Goal: Complete application form: Complete application form

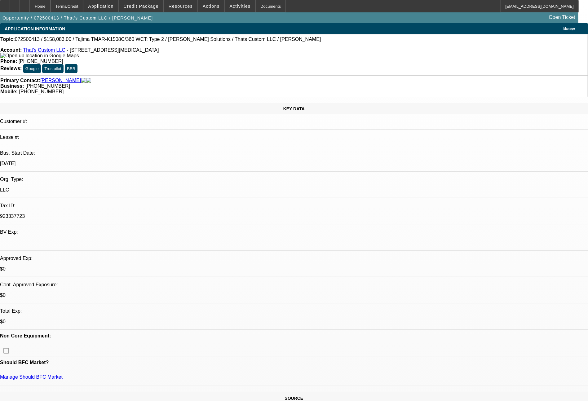
select select "0.15"
select select "2"
select select "0"
select select "6"
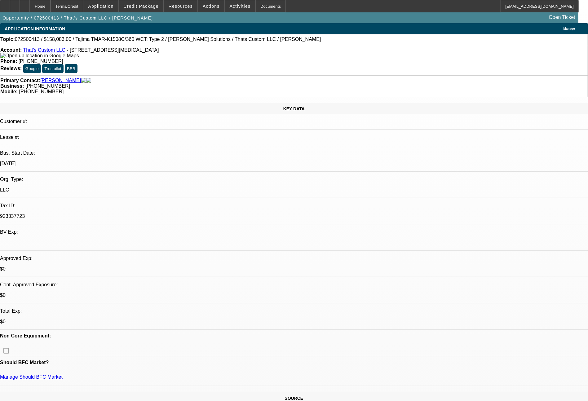
select select "0.15"
select select "2"
select select "0"
select select "6"
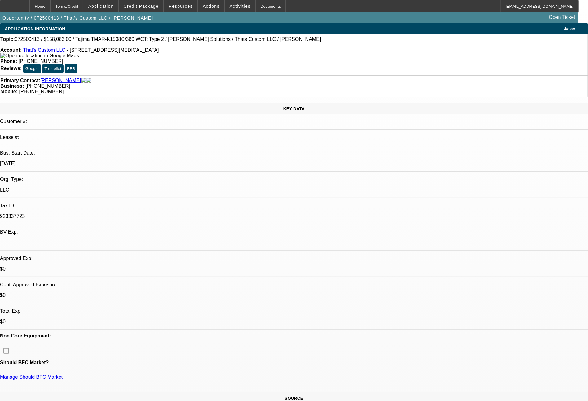
select select "0.15"
select select "2"
select select "0"
select select "6"
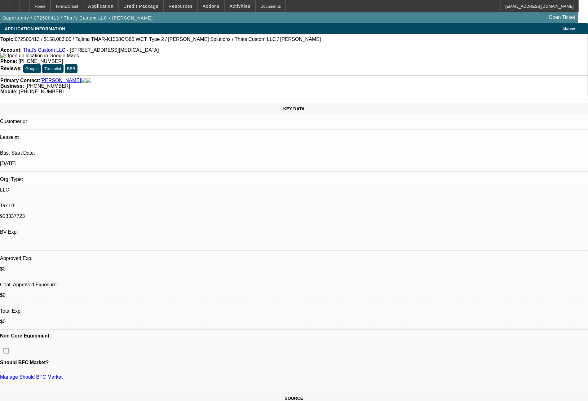
select select "0.15"
select select "2"
select select "0"
select select "6"
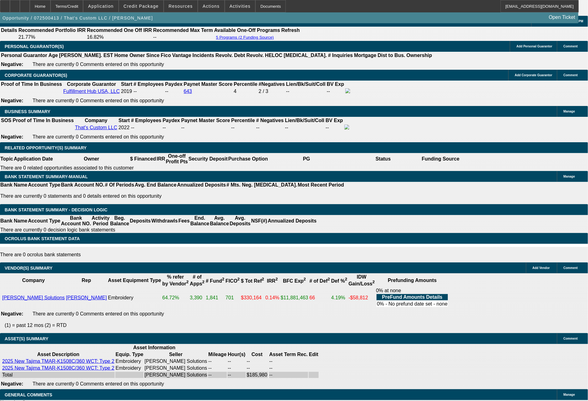
scroll to position [919, 0]
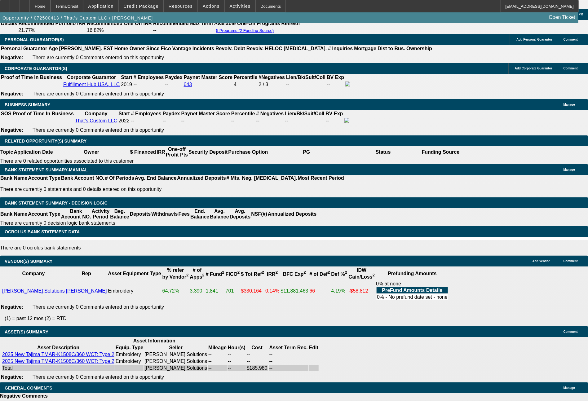
select select "0.15"
select select "2"
select select "0"
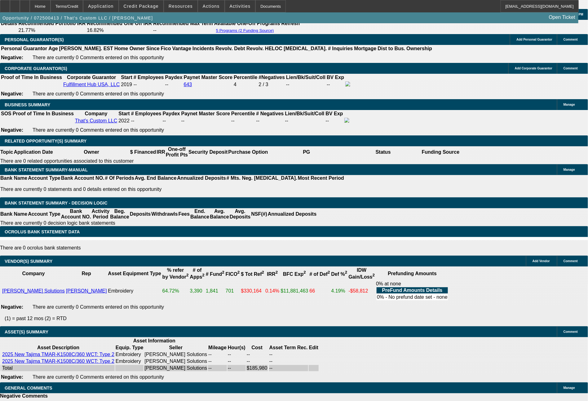
select select "6"
select select "0.15"
select select "2"
select select "0"
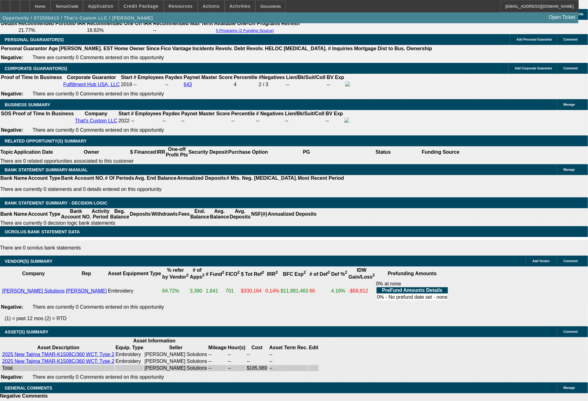
select select "6"
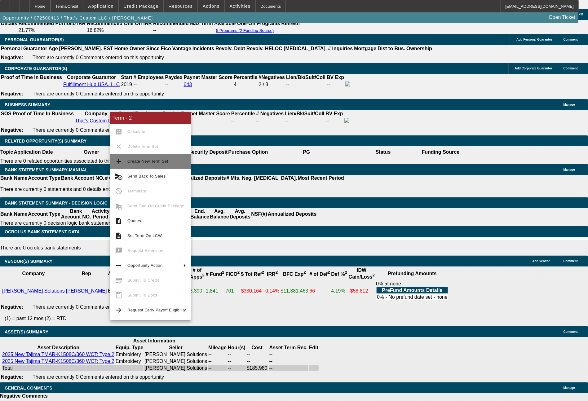
click at [148, 159] on span "Create New Term Set" at bounding box center [147, 161] width 41 height 5
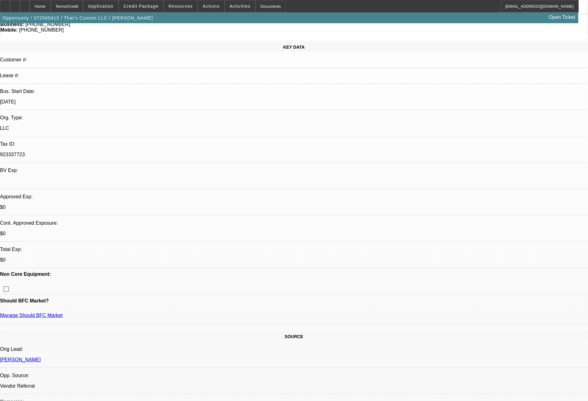
select select "0.15"
select select "2"
select select "0"
select select "6"
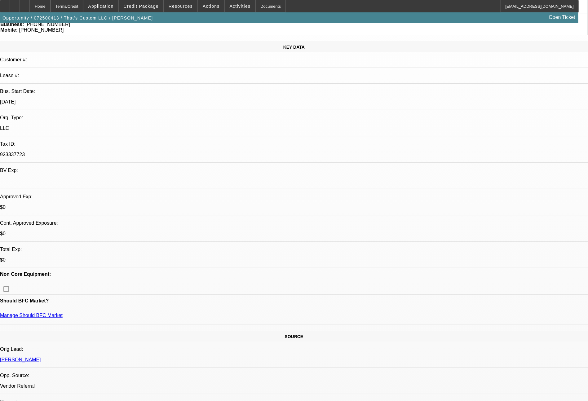
select select "0.15"
select select "2"
select select "0"
select select "6"
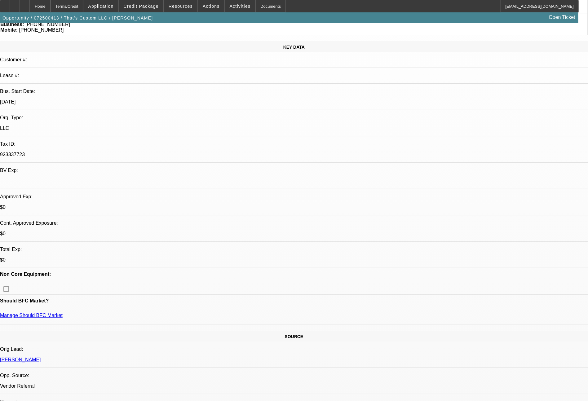
select select "0.15"
select select "2"
select select "0"
select select "6"
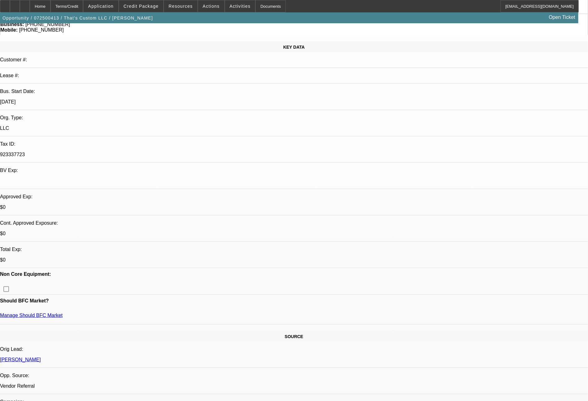
select select "0.15"
select select "2"
select select "0"
select select "6"
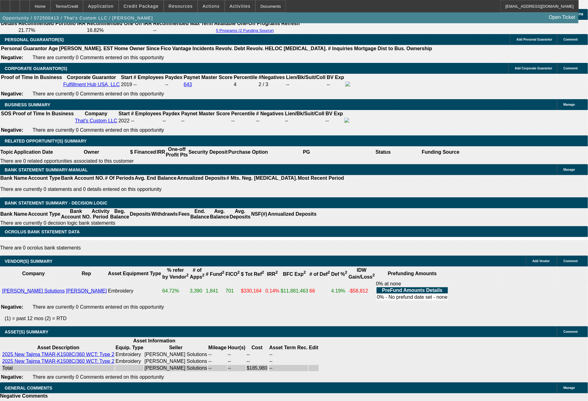
scroll to position [923, 0]
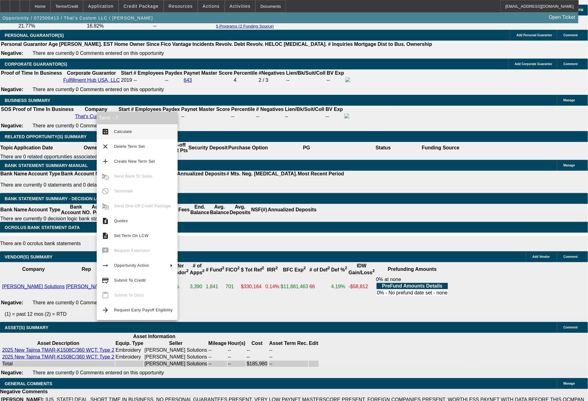
click at [459, 330] on div "APPLICATION INFORMATION [GEOGRAPHIC_DATA] Topic: 072500413 / $158,083.00 / Taji…" at bounding box center [294, 297] width 588 height 2395
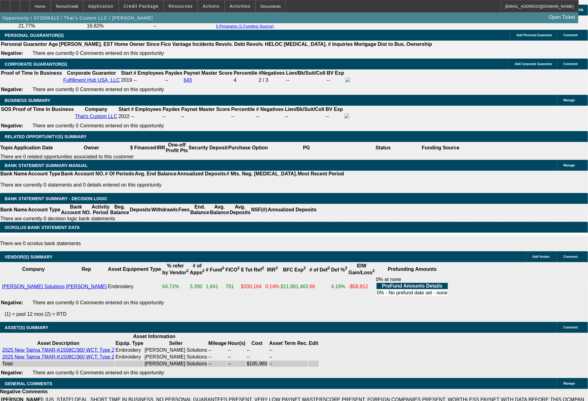
drag, startPoint x: 91, startPoint y: 206, endPoint x: 117, endPoint y: 206, distance: 26.3
type input "1"
type input "$2.00"
type input "UNKNOWN"
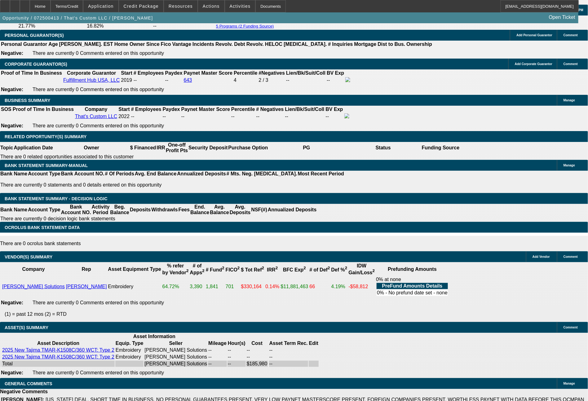
type input "1"
type input "3731"
type input "14.6"
type input "$7,462.00"
type input "373"
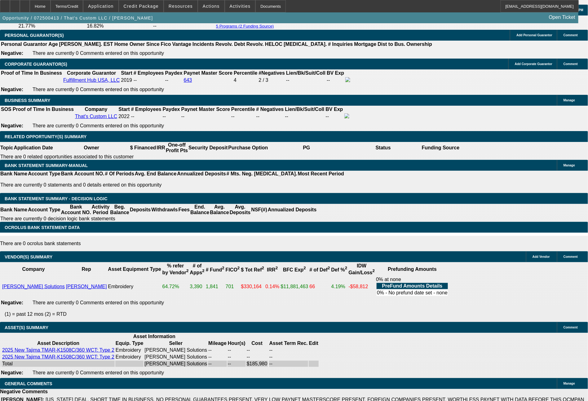
type input "$746.00"
type input "3697"
type input "14.2"
type input "$7,394.00"
type input "369"
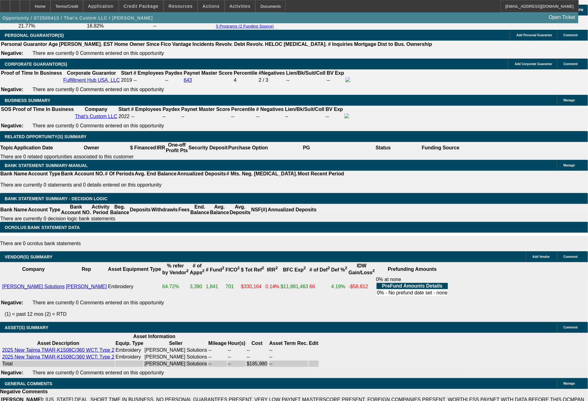
type input "$738.00"
type input "3681"
type input "14"
type input "$7,362.00"
type input "368"
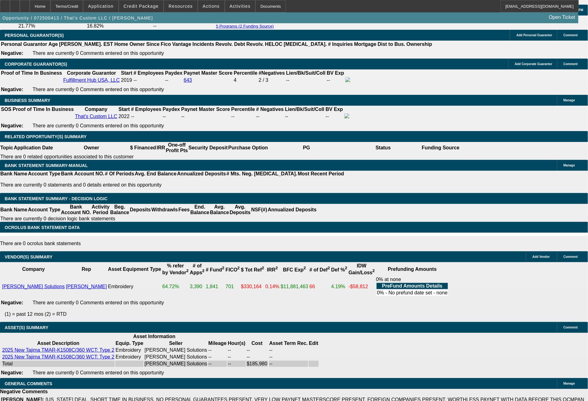
type input "$736.00"
type input "3663"
type input "13.8"
type input "$7,326.00"
type input "3661"
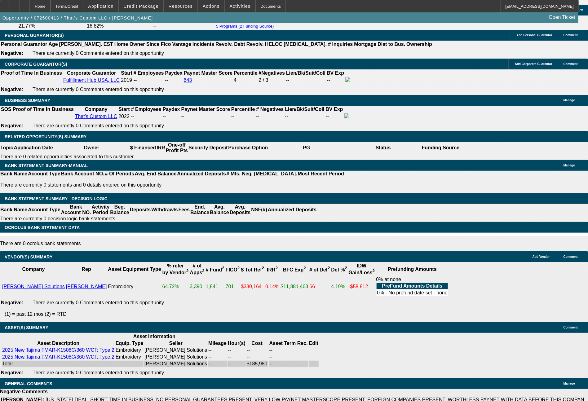
type input "$7,322.00"
type input "13.8"
type input "$3,661.00"
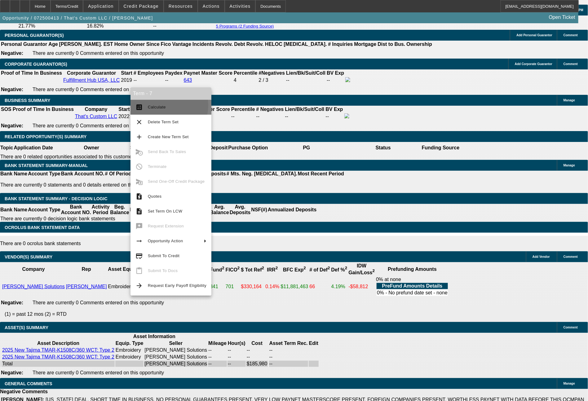
click at [160, 105] on span "Calculate" at bounding box center [157, 107] width 18 height 5
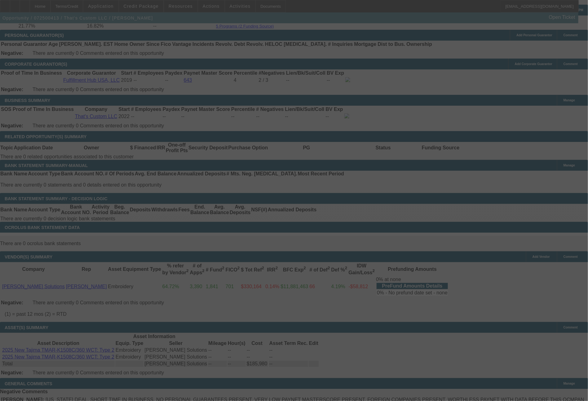
select select "0.15"
select select "2"
select select "0"
select select "6"
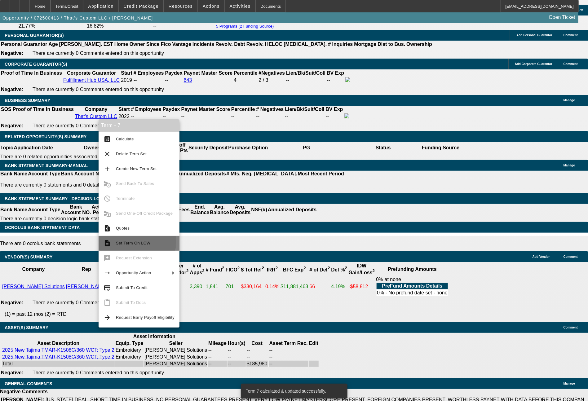
click at [124, 242] on span "Set Term On LCW" at bounding box center [133, 243] width 34 height 5
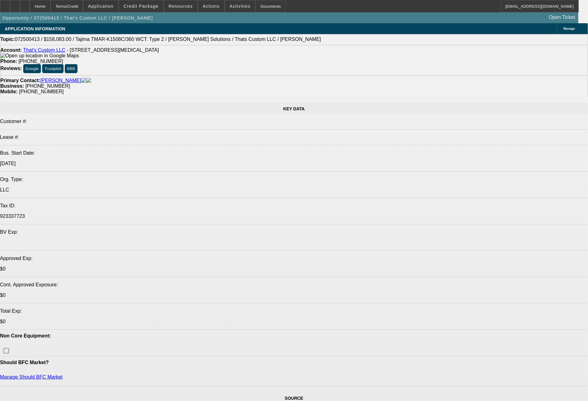
select select "0.15"
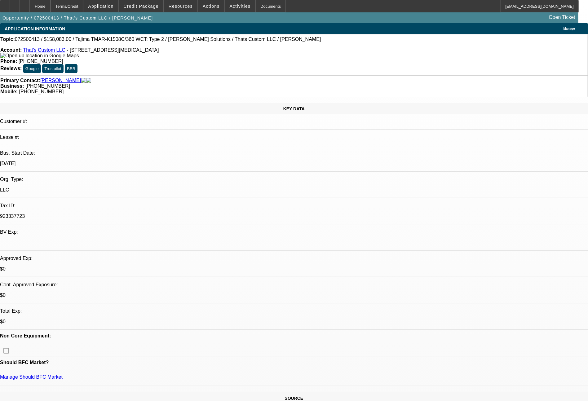
select select "2"
select select "0"
select select "6"
select select "0.15"
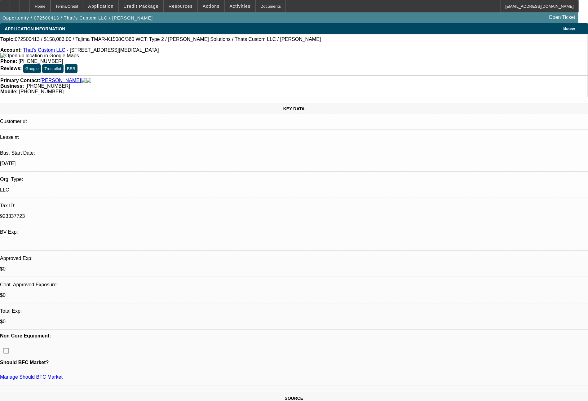
select select "2"
select select "0"
select select "6"
select select "0.15"
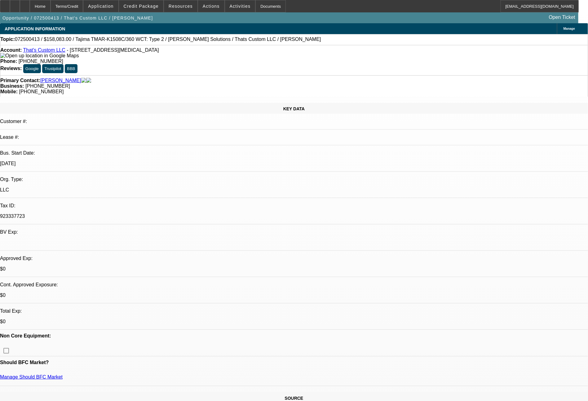
select select "2"
select select "0"
select select "6"
select select "0.15"
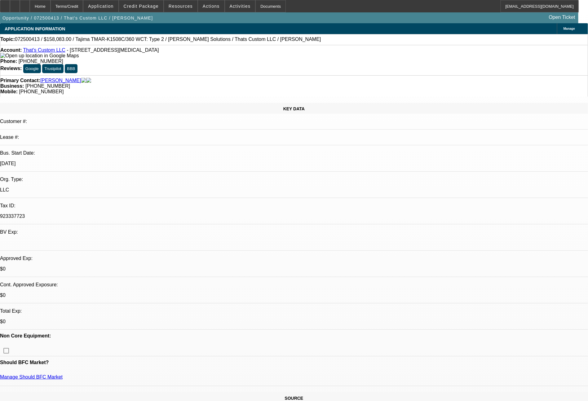
select select "2"
select select "0"
select select "6"
click at [113, 7] on span "Application" at bounding box center [100, 6] width 25 height 5
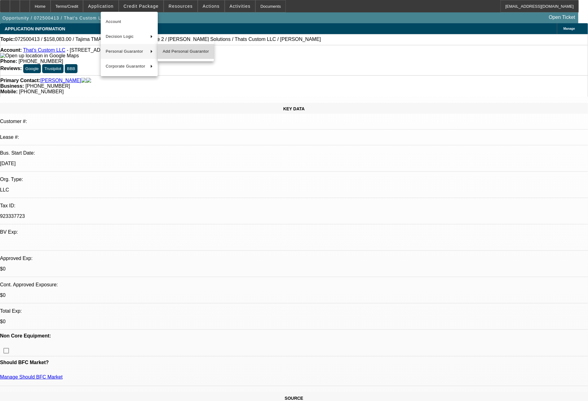
click at [175, 50] on span "Add Personal Guarantor" at bounding box center [186, 51] width 46 height 7
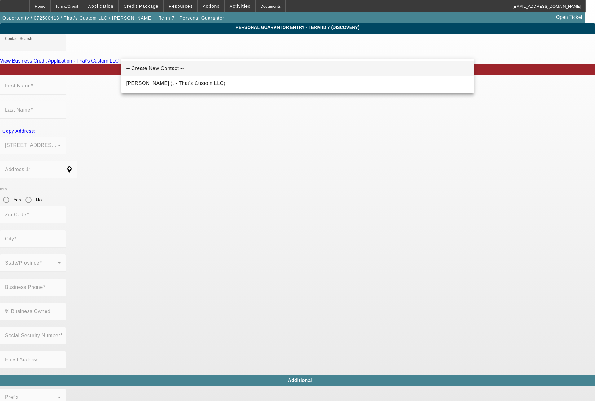
click at [170, 66] on mat-option "-- Create New Contact --" at bounding box center [297, 68] width 352 height 15
type input "-- Create New Contact --"
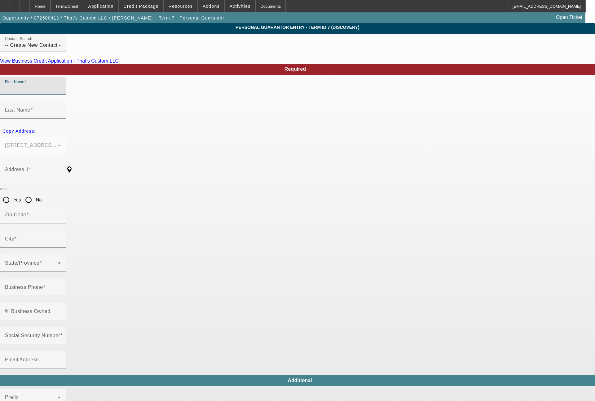
click at [61, 92] on input "First Name" at bounding box center [33, 88] width 56 height 7
type input "Abel"
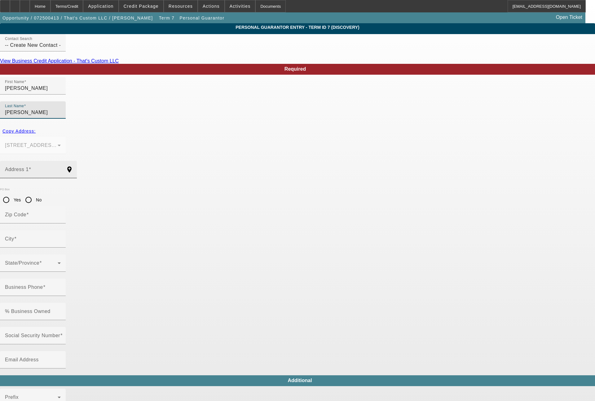
type input "Horvath"
click at [61, 168] on input "Address 1" at bounding box center [33, 171] width 56 height 7
click at [36, 129] on span "Copy Address:" at bounding box center [18, 131] width 33 height 5
type input "11400 NW 34th St"
type input "33178"
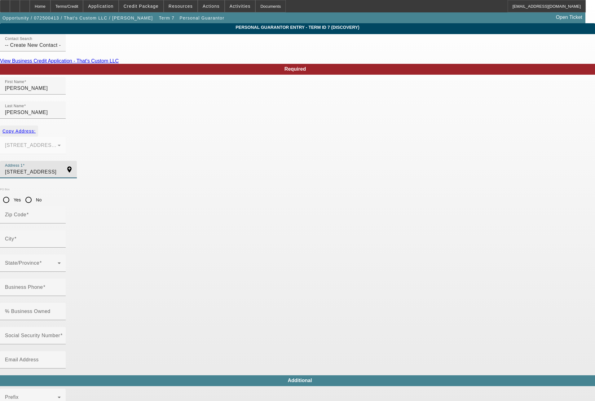
type input "Doral"
click at [43, 284] on mat-label "Business Phone" at bounding box center [24, 286] width 38 height 5
click at [61, 286] on input "Business Phone" at bounding box center [33, 289] width 56 height 7
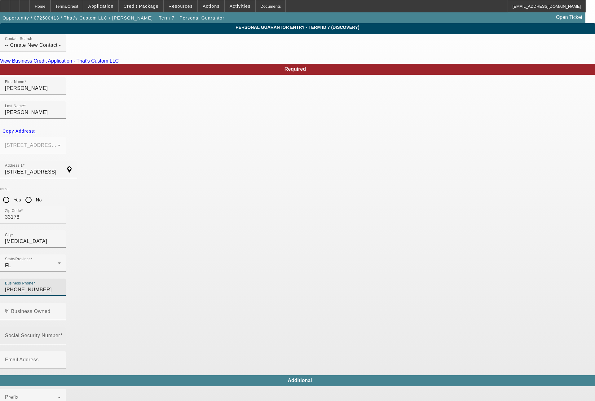
type input "(786) 580-0237"
click at [61, 327] on div "Social Security Number" at bounding box center [33, 335] width 56 height 17
type input "687-71-6301"
click at [51, 309] on mat-label "% Business Owned" at bounding box center [28, 311] width 46 height 5
click at [61, 310] on input "% Business Owned" at bounding box center [33, 313] width 56 height 7
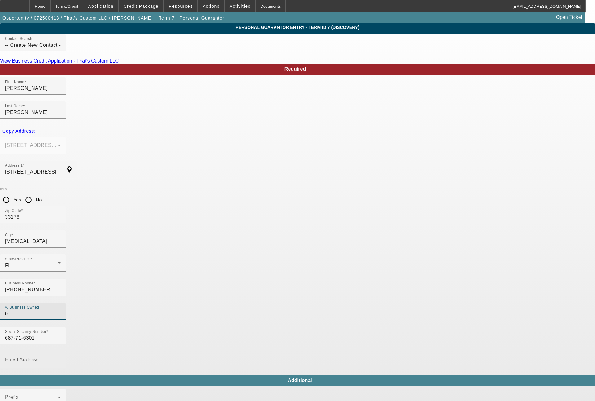
type input "0"
click at [39, 357] on mat-label "Email Address" at bounding box center [22, 359] width 34 height 5
click at [61, 359] on input "Email Address" at bounding box center [33, 362] width 56 height 7
type input "abel.horvath@fulfillmenthubusa.com"
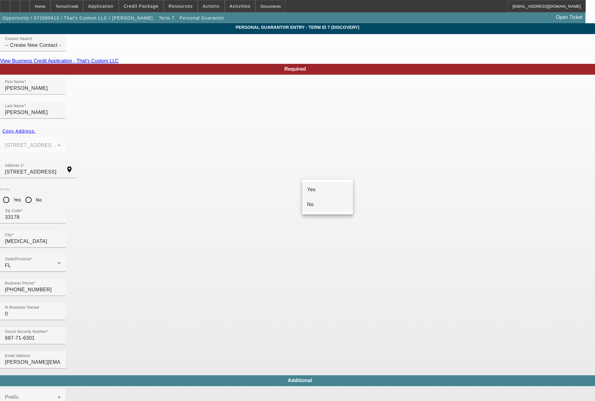
click at [314, 199] on mat-option "No" at bounding box center [327, 204] width 51 height 15
click at [318, 237] on mat-option "Yes" at bounding box center [342, 239] width 81 height 15
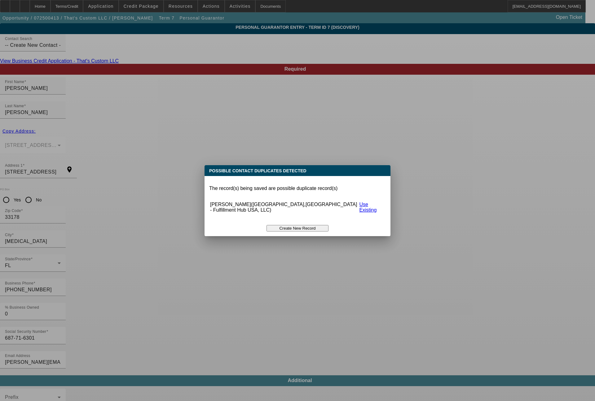
click at [366, 203] on link "Use Existing" at bounding box center [367, 207] width 17 height 11
radio input "true"
type input "[PHONE_NUMBER]"
type input "(786) 580-0237"
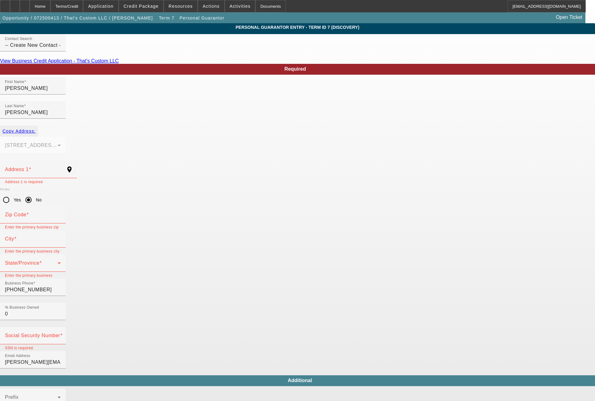
click at [36, 129] on span "Copy Address:" at bounding box center [18, 131] width 33 height 5
type input "11400 NW 34th St"
radio input "false"
type input "33178"
type input "Doral"
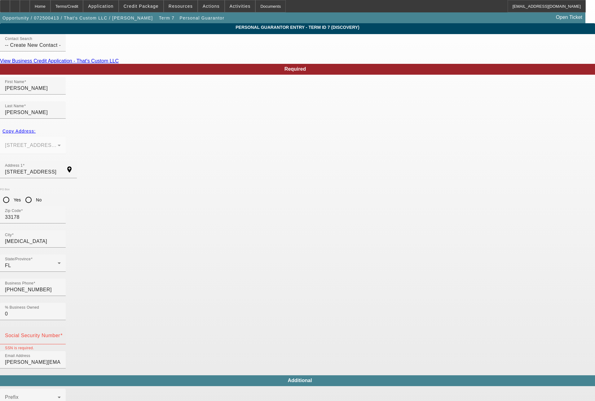
click at [60, 333] on mat-label "Social Security Number" at bounding box center [32, 335] width 55 height 5
click at [61, 334] on input "Social Security Number" at bounding box center [33, 337] width 56 height 7
type input "687-71-6301"
click at [315, 205] on mat-option "No" at bounding box center [327, 204] width 51 height 15
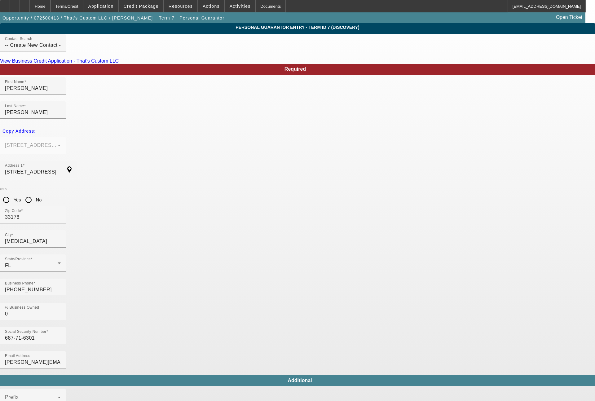
click at [319, 238] on mat-option "Yes" at bounding box center [342, 239] width 81 height 15
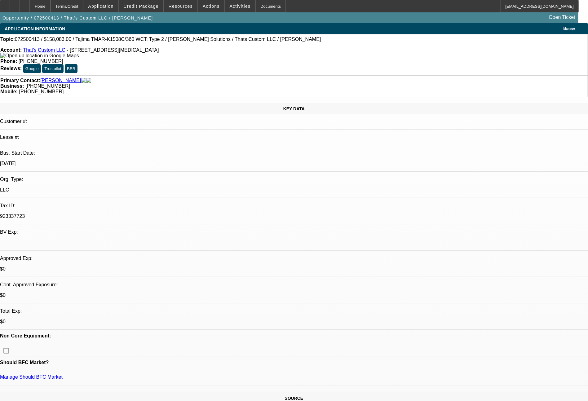
select select "0.15"
select select "2"
select select "0"
select select "6"
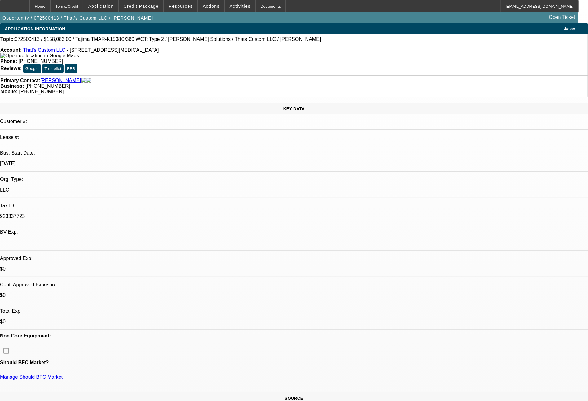
select select "0.15"
select select "2"
select select "0"
select select "6"
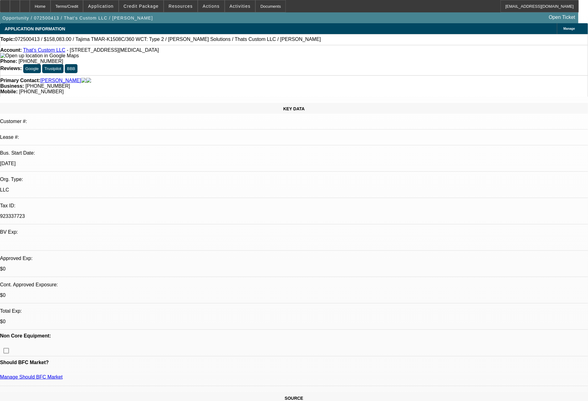
select select "0.15"
select select "2"
select select "0"
select select "6"
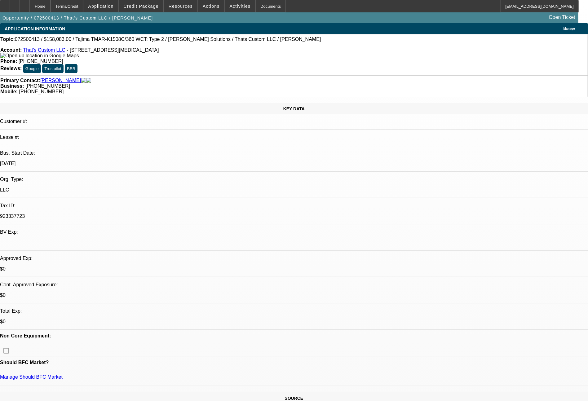
select select "0.15"
select select "2"
select select "0"
select select "6"
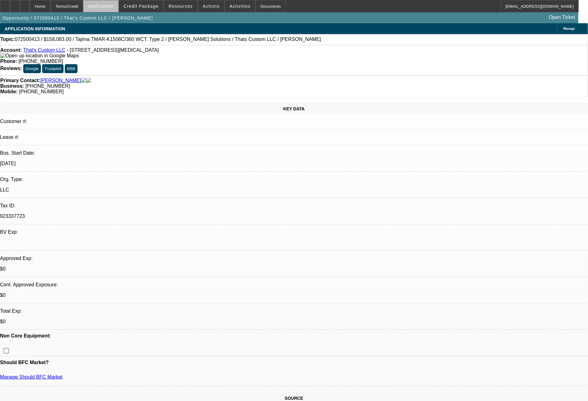
click at [118, 9] on span at bounding box center [100, 6] width 35 height 15
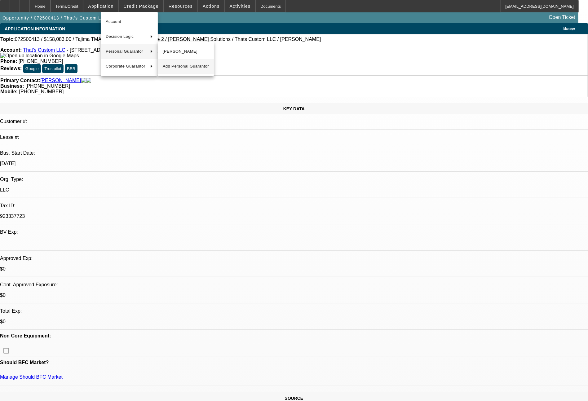
click at [183, 67] on span "Add Personal Guarantor" at bounding box center [186, 66] width 46 height 7
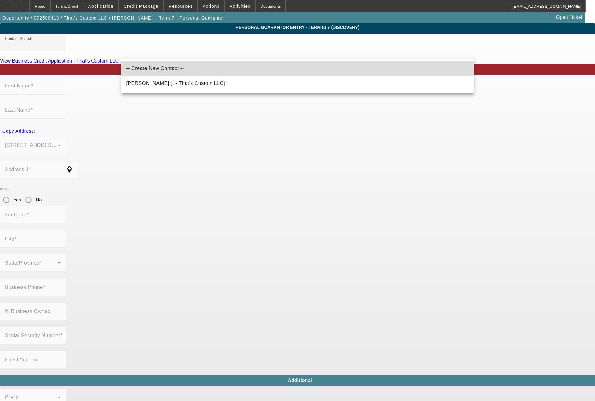
click at [158, 70] on span "-- Create New Contact --" at bounding box center [155, 68] width 58 height 5
type input "-- Create New Contact --"
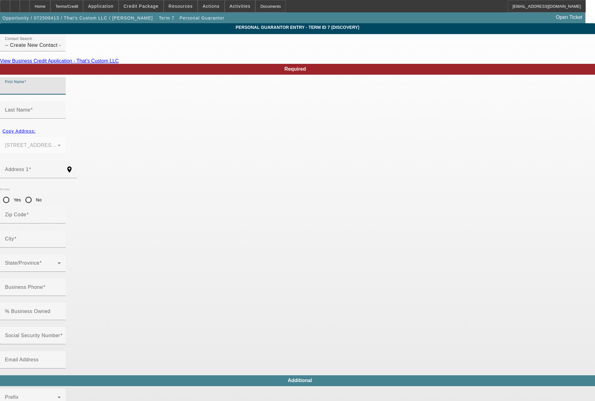
click at [61, 92] on input "First Name" at bounding box center [33, 88] width 56 height 7
type input "d"
type input "Diane"
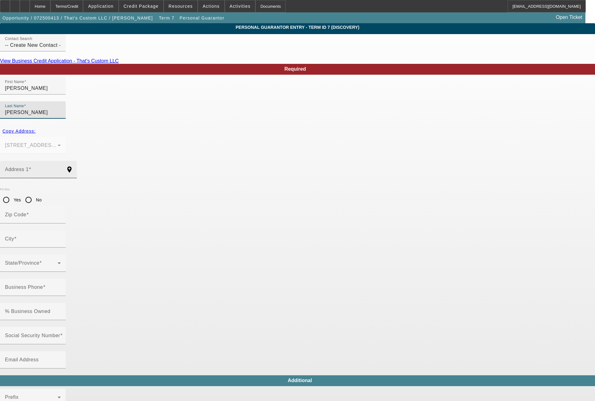
type input "Saucier"
click at [61, 168] on input "Address 1" at bounding box center [33, 171] width 56 height 7
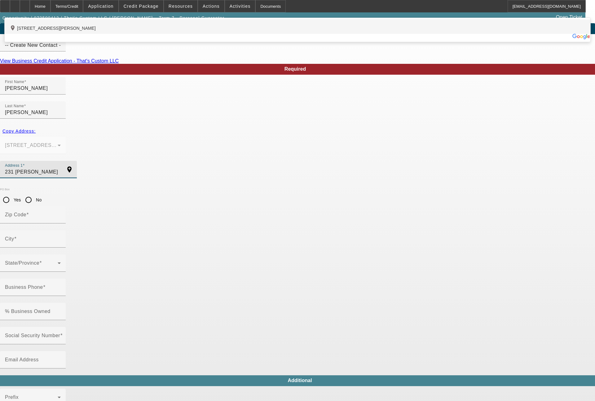
click at [175, 34] on div "add_location 231 Rue Sidney Cunningham, Beaconsfield, QC H9W 6E5, CA" at bounding box center [298, 26] width 586 height 15
type input "231 Rue Sidney Cunningham"
type input "H9W 6E5"
type input "Beaconsfield"
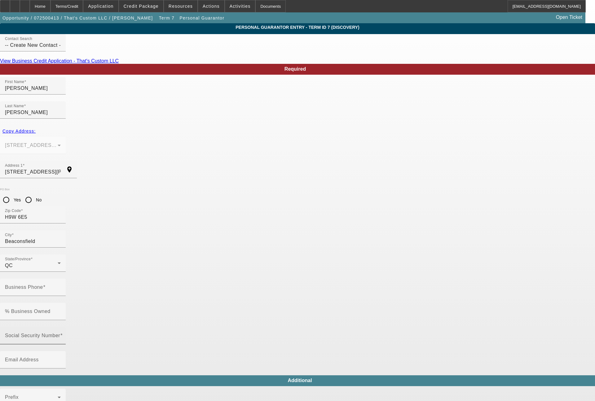
click at [60, 333] on mat-label "Social Security Number" at bounding box center [32, 335] width 55 height 5
click at [61, 334] on input "Social Security Number" at bounding box center [33, 337] width 56 height 7
click at [314, 191] on span "Yes" at bounding box center [311, 189] width 9 height 7
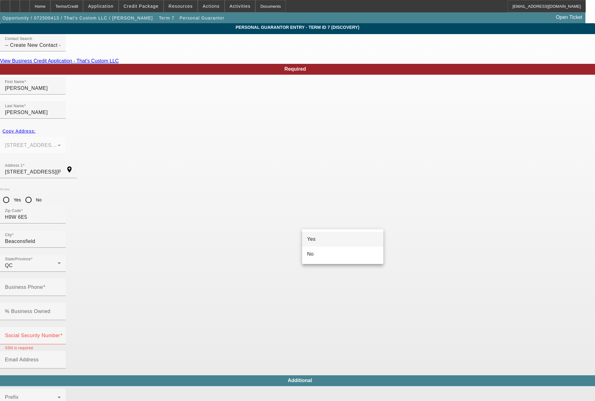
click at [311, 236] on span "Yes" at bounding box center [311, 239] width 9 height 7
click at [61, 359] on input "Email Address" at bounding box center [33, 362] width 56 height 7
type input "d.salhany@mansfieldrobes.com"
click at [61, 286] on input "Business Phone" at bounding box center [33, 289] width 56 height 7
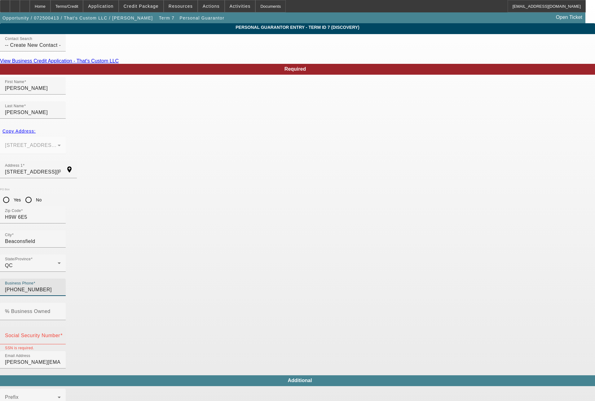
type input "(514) 812-0900"
click at [60, 333] on mat-label "Social Security Number" at bounding box center [32, 335] width 55 height 5
click at [61, 334] on input "Social Security Number" at bounding box center [33, 337] width 56 height 7
type input "000-00-0000"
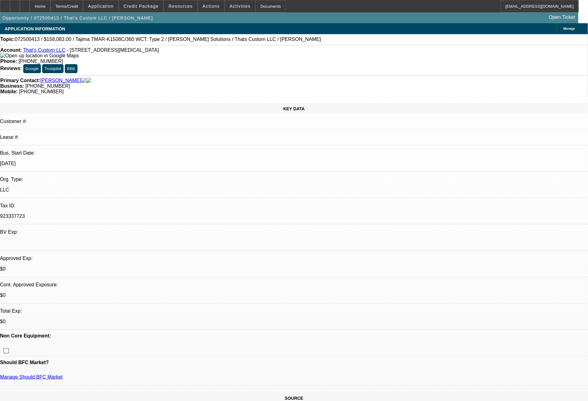
select select "0.15"
select select "2"
select select "0"
select select "6"
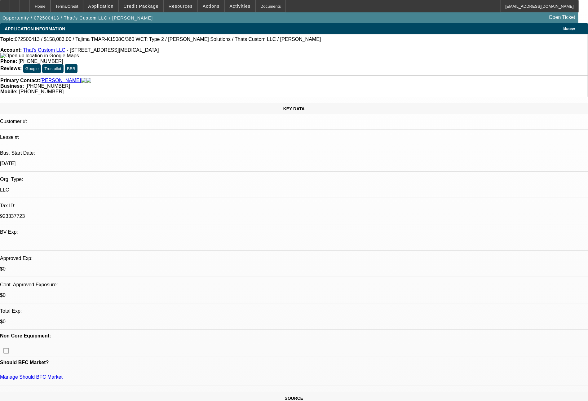
select select "0.15"
select select "2"
select select "0"
select select "6"
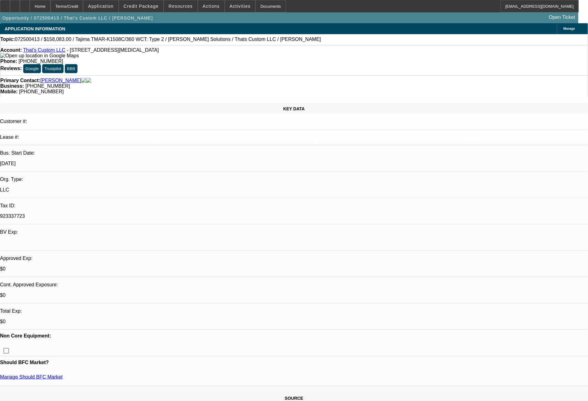
select select "0.15"
select select "2"
select select "0"
select select "6"
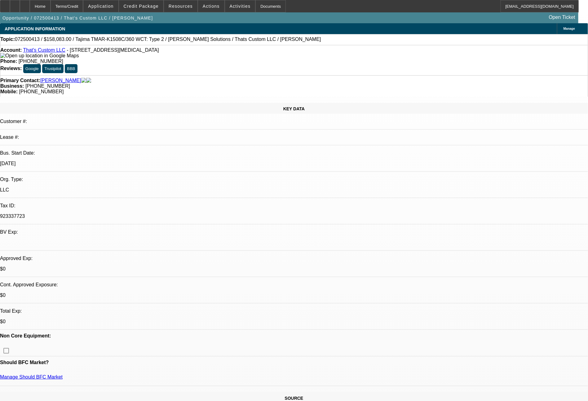
select select "0.15"
select select "2"
select select "0"
select select "6"
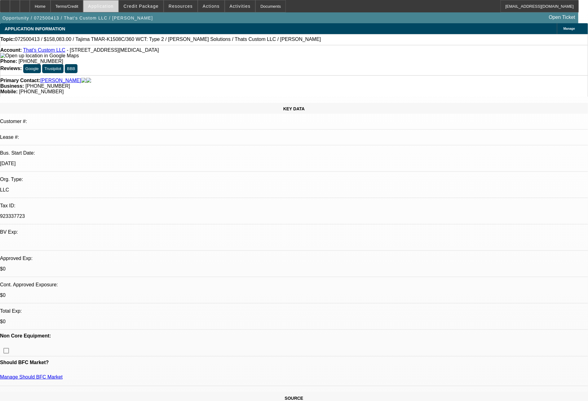
click at [113, 8] on span "Application" at bounding box center [100, 6] width 25 height 5
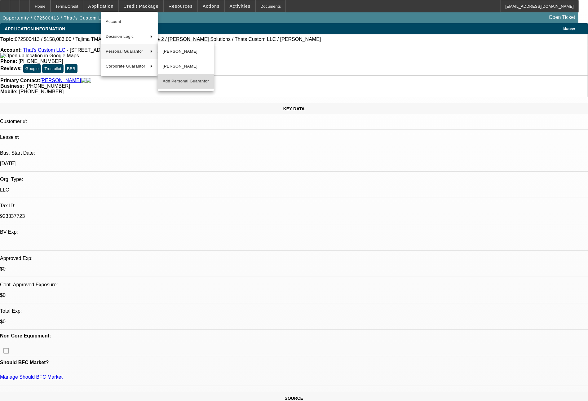
click at [181, 81] on span "Add Personal Guarantor" at bounding box center [186, 80] width 46 height 7
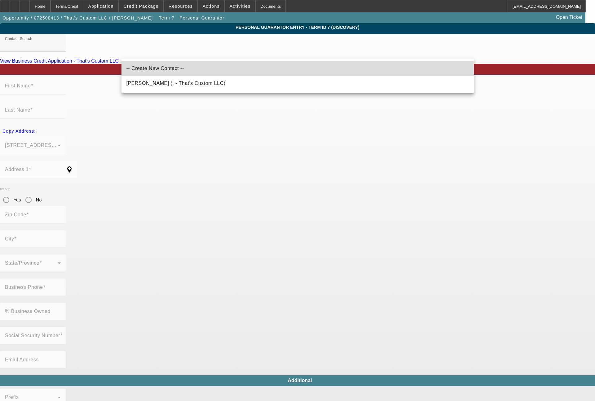
click at [148, 72] on span "-- Create New Contact --" at bounding box center [155, 68] width 58 height 7
type input "-- Create New Contact --"
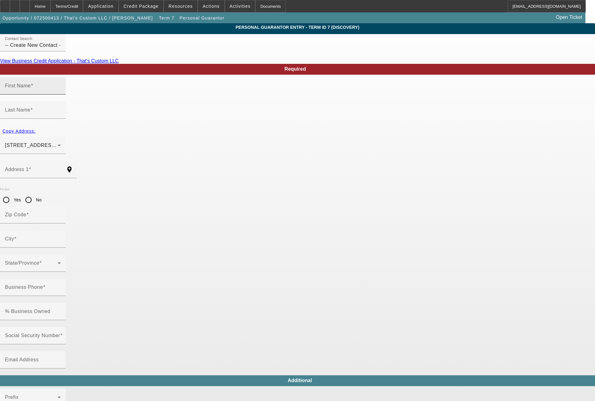
click at [31, 88] on mat-label "First Name" at bounding box center [18, 85] width 26 height 5
click at [61, 92] on input "First Name" at bounding box center [33, 88] width 56 height 7
type input "Stephen"
type input "Salhany"
click at [61, 168] on input "Address 1" at bounding box center [33, 171] width 56 height 7
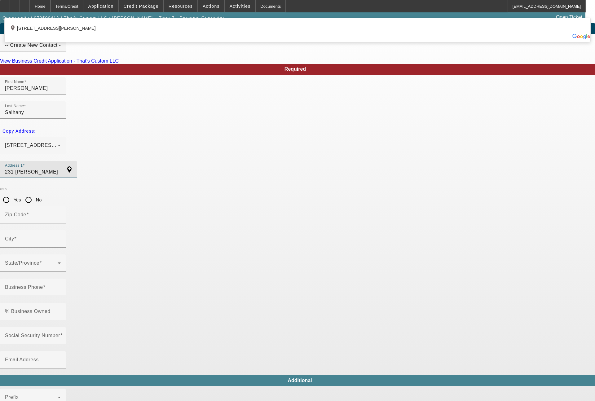
click at [163, 34] on div "add_location 231 Rue Sidney Cunningham, Beaconsfield, QC H9W 6E5, CA" at bounding box center [298, 26] width 586 height 15
type input "231 Rue Sidney Cunningham"
type input "H9W 6E5"
type input "Beaconsfield"
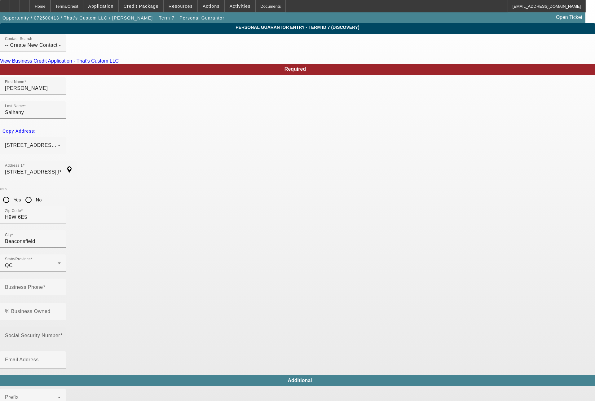
click at [60, 333] on mat-label "Social Security Number" at bounding box center [32, 335] width 55 height 5
click at [61, 334] on input "Social Security Number" at bounding box center [33, 337] width 56 height 7
type input "000-00-0000"
click at [43, 284] on mat-label "Business Phone" at bounding box center [24, 286] width 38 height 5
click at [61, 286] on input "Business Phone" at bounding box center [33, 289] width 56 height 7
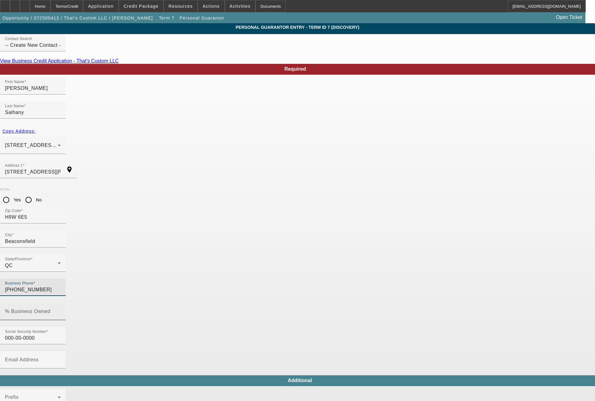
type input "(514) 812-0900"
click at [61, 303] on div "% Business Owned" at bounding box center [33, 311] width 56 height 17
type input "6"
type input "50"
click at [39, 357] on mat-label "Email Address" at bounding box center [22, 359] width 34 height 5
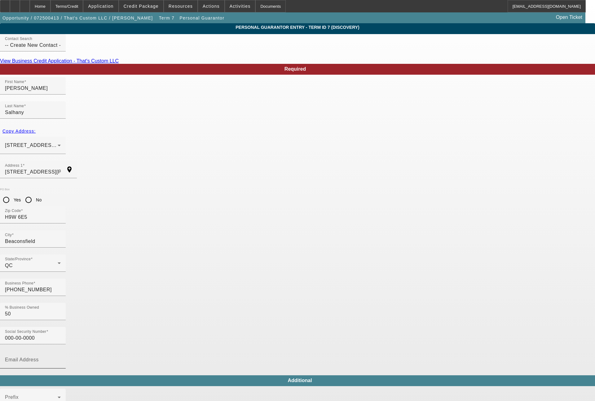
click at [61, 359] on input "Email Address" at bounding box center [33, 362] width 56 height 7
type input "s.salhany@mansfieldrobes.com"
click at [312, 236] on span "Yes" at bounding box center [311, 239] width 9 height 7
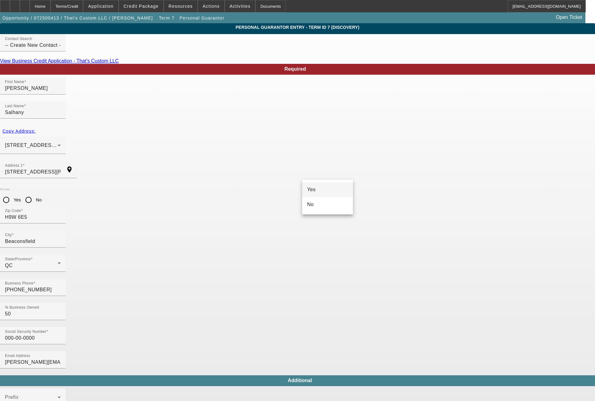
click at [318, 190] on mat-option "Yes" at bounding box center [327, 189] width 51 height 15
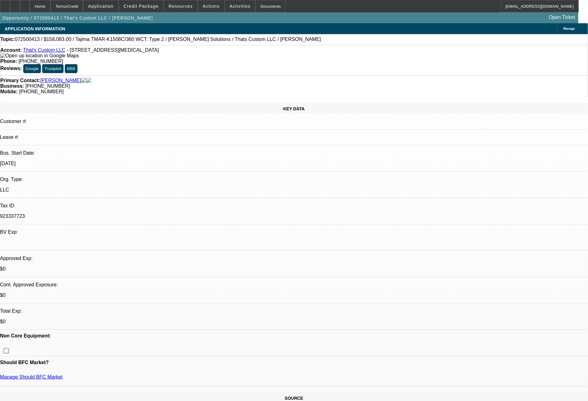
select select "0.15"
select select "2"
select select "0"
select select "6"
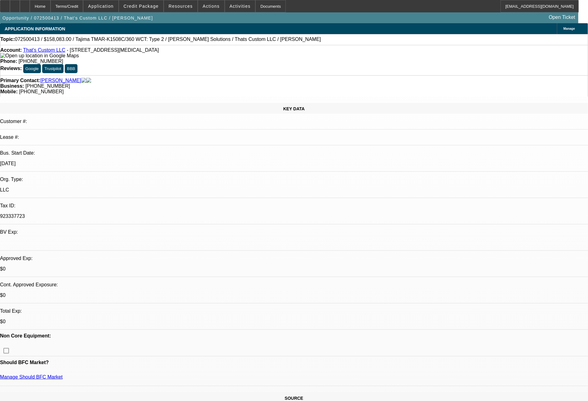
select select "0.15"
select select "2"
select select "0"
select select "6"
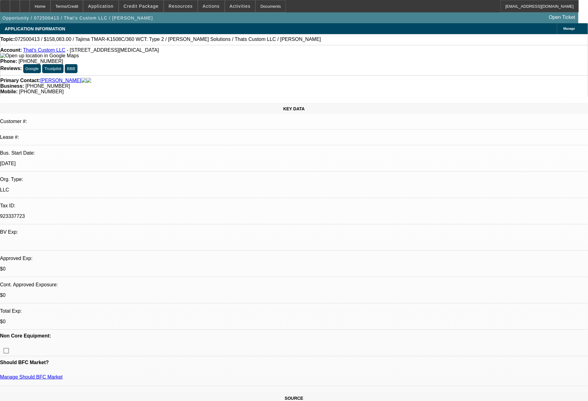
select select "0.15"
select select "2"
select select "0"
select select "6"
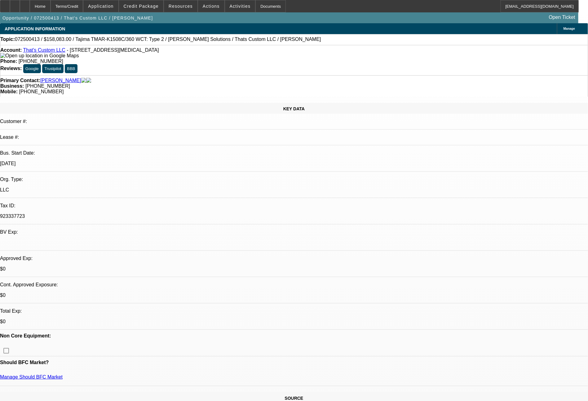
select select "0.15"
select select "2"
select select "0"
select select "6"
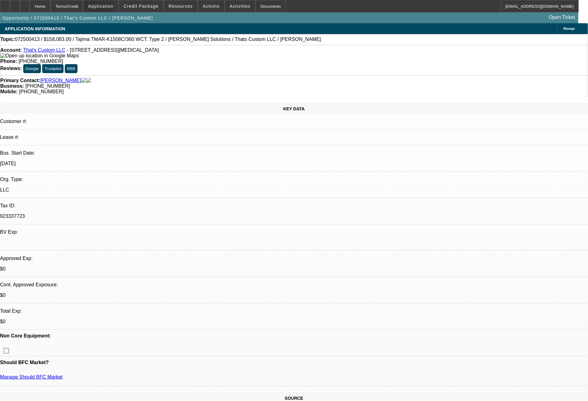
click at [113, 8] on span "Application" at bounding box center [100, 6] width 25 height 5
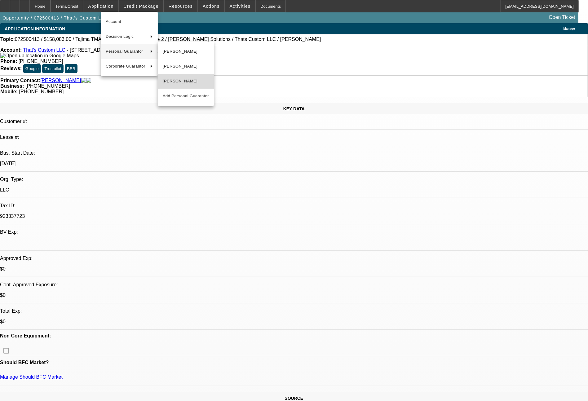
click at [178, 78] on span "Diane Saucier" at bounding box center [186, 80] width 46 height 7
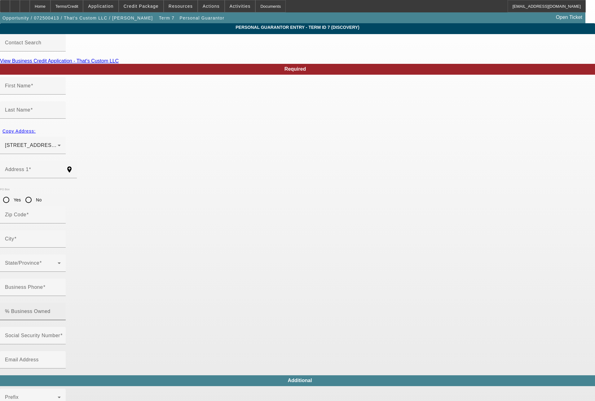
type input "Diane"
type input "Saucier"
type input "231 Rue Sidney Cunningham"
radio input "true"
type input "H9W 6E5"
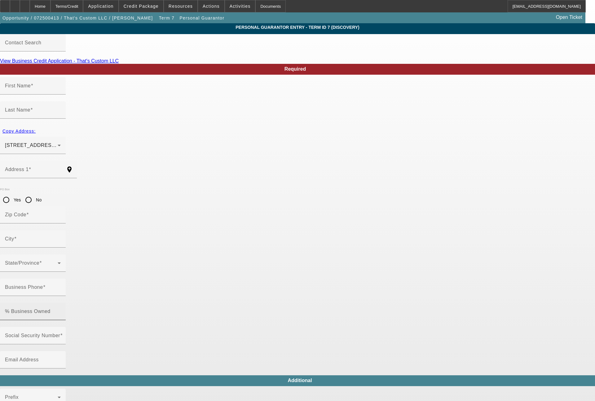
type input "Beaconsfield"
type input "(514) 812-0900"
type input "000-00-0000"
type input "d.salhany@mansfieldrobes.com"
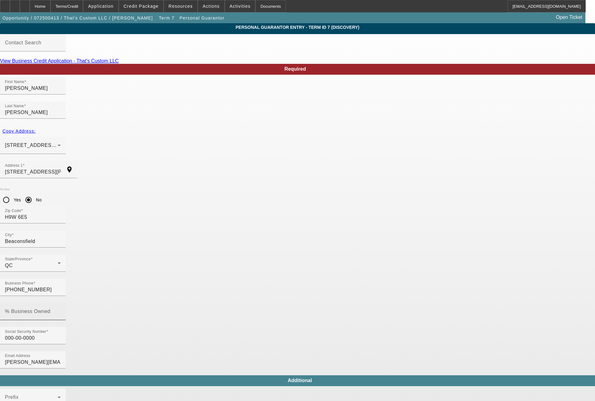
click at [61, 310] on input "% Business Owned" at bounding box center [33, 313] width 56 height 7
type input "50"
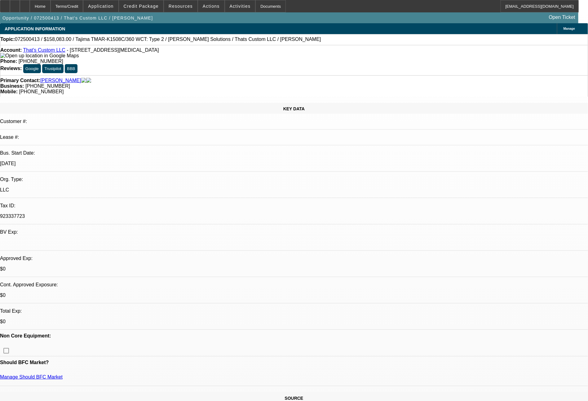
select select "0.15"
select select "2"
select select "0"
select select "6"
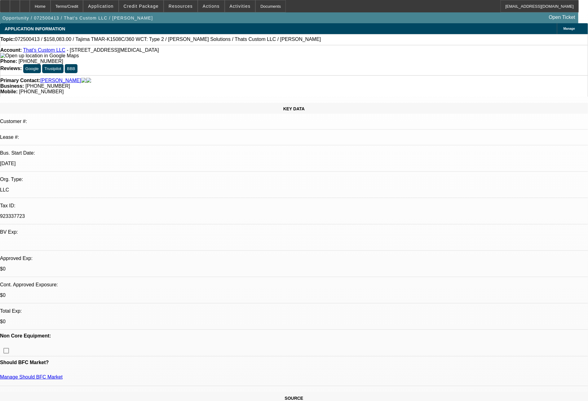
select select "0.15"
select select "2"
select select "0"
select select "6"
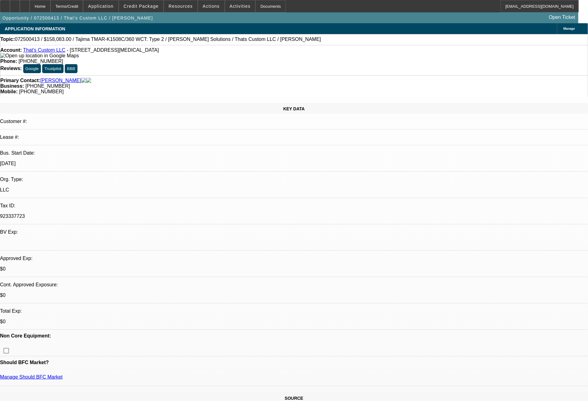
select select "0.15"
select select "2"
select select "0"
select select "6"
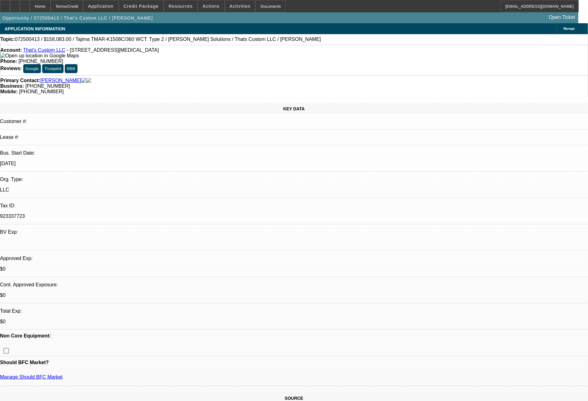
select select "0.15"
select select "2"
select select "0"
select select "6"
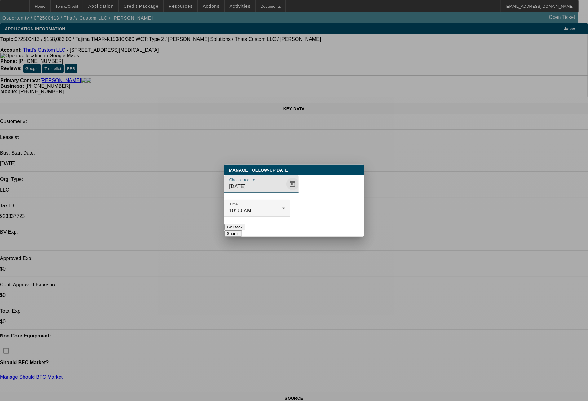
click at [285, 192] on span "Open calendar" at bounding box center [292, 184] width 15 height 15
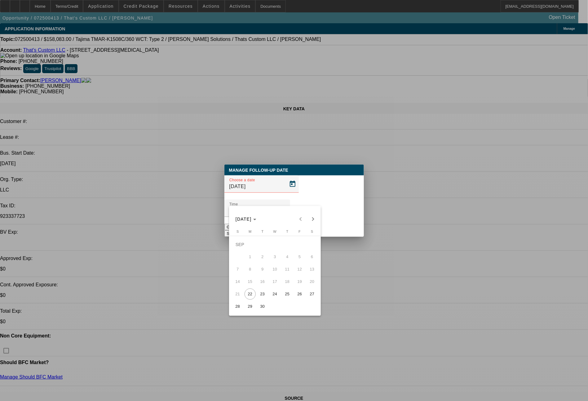
click at [260, 294] on span "23" at bounding box center [262, 293] width 11 height 11
type input "9/23/2025"
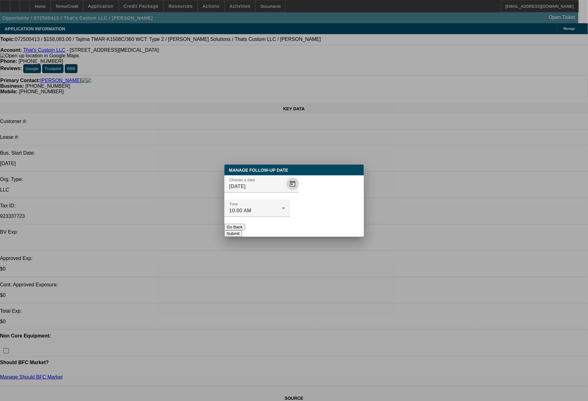
click at [242, 230] on button "Submit" at bounding box center [233, 233] width 18 height 7
